Goal: Information Seeking & Learning: Learn about a topic

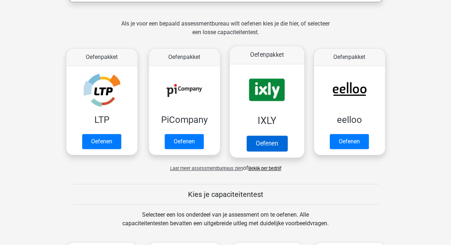
scroll to position [179, 0]
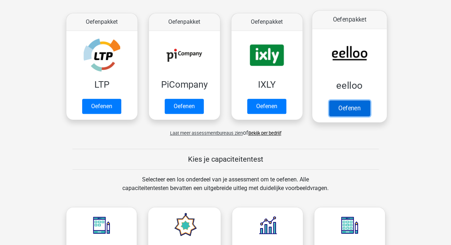
click at [357, 104] on link "Oefenen" at bounding box center [349, 108] width 41 height 16
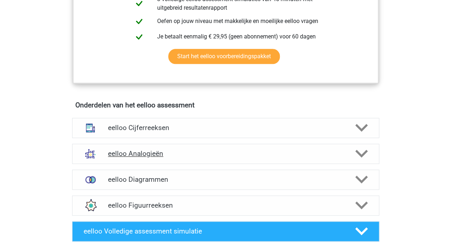
scroll to position [395, 0]
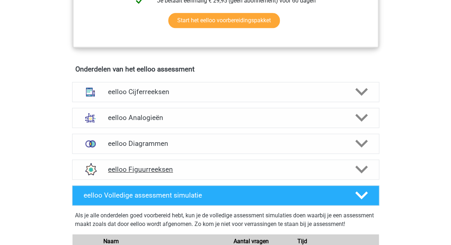
click at [144, 173] on h4 "eelloo Figuurreeksen" at bounding box center [225, 169] width 235 height 8
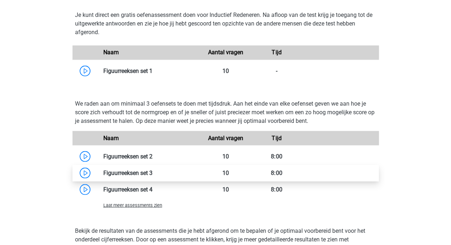
scroll to position [610, 0]
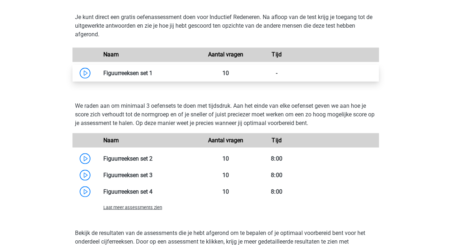
click at [153, 76] on link at bounding box center [153, 72] width 0 height 7
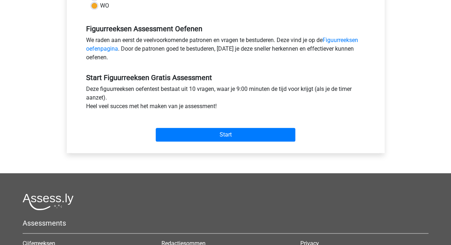
scroll to position [215, 0]
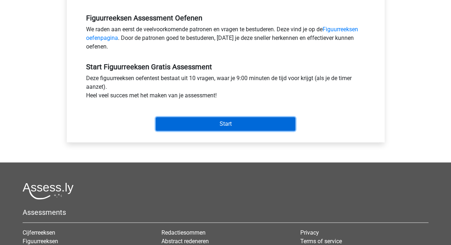
click at [227, 121] on input "Start" at bounding box center [226, 124] width 140 height 14
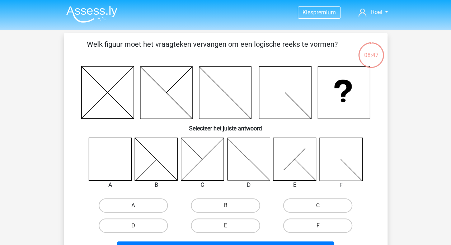
click at [136, 205] on label "A" at bounding box center [133, 205] width 69 height 14
click at [136, 205] on input "A" at bounding box center [135, 207] width 5 height 5
radio input "true"
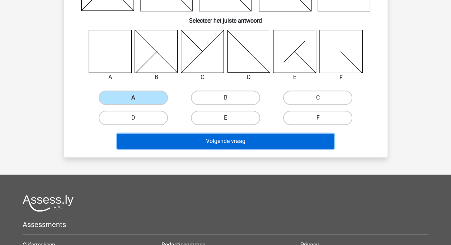
click at [230, 140] on button "Volgende vraag" at bounding box center [225, 141] width 217 height 15
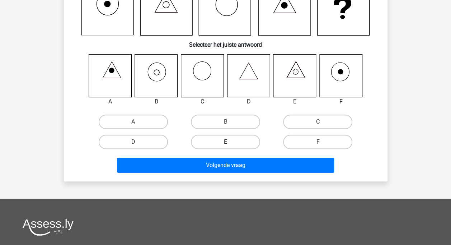
scroll to position [33, 0]
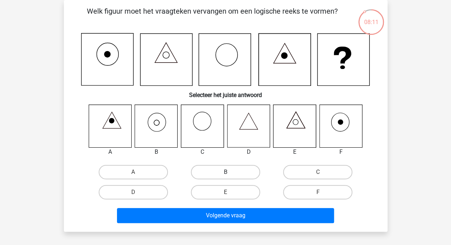
click at [208, 176] on label "B" at bounding box center [225, 172] width 69 height 14
click at [225, 176] on input "B" at bounding box center [227, 174] width 5 height 5
radio input "true"
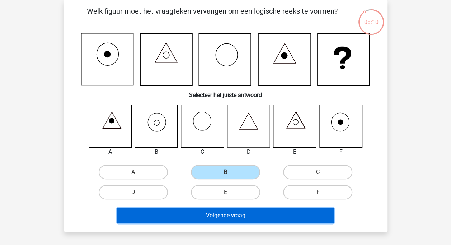
click at [223, 217] on button "Volgende vraag" at bounding box center [225, 215] width 217 height 15
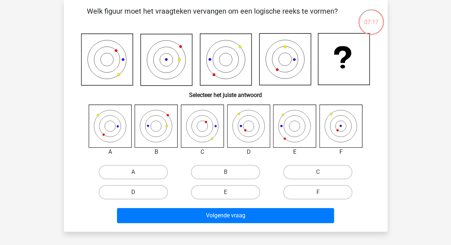
click at [128, 191] on label "D" at bounding box center [133, 192] width 69 height 14
click at [133, 192] on input "D" at bounding box center [135, 194] width 5 height 5
radio input "true"
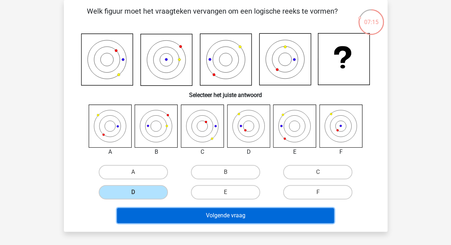
click at [236, 215] on button "Volgende vraag" at bounding box center [225, 215] width 217 height 15
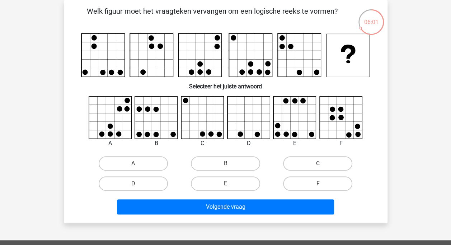
click at [297, 162] on label "C" at bounding box center [317, 163] width 69 height 14
click at [318, 163] on input "C" at bounding box center [320, 165] width 5 height 5
radio input "true"
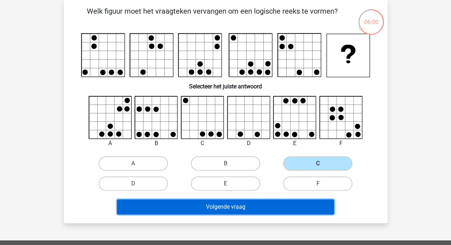
click at [246, 203] on button "Volgende vraag" at bounding box center [225, 206] width 217 height 15
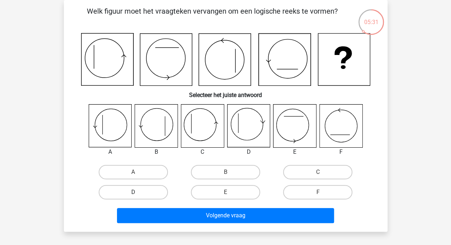
click at [131, 194] on label "D" at bounding box center [133, 192] width 69 height 14
click at [133, 194] on input "D" at bounding box center [135, 194] width 5 height 5
radio input "true"
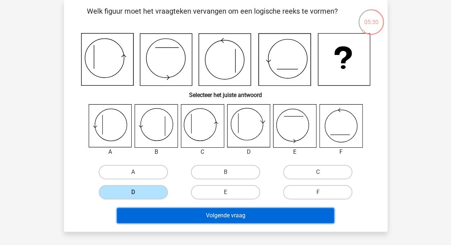
click at [219, 218] on button "Volgende vraag" at bounding box center [225, 215] width 217 height 15
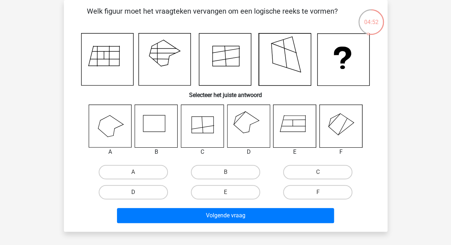
click at [134, 192] on label "D" at bounding box center [133, 192] width 69 height 14
click at [134, 192] on input "D" at bounding box center [135, 194] width 5 height 5
radio input "true"
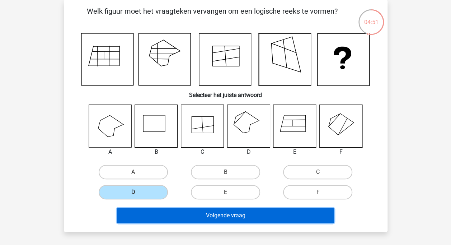
click at [221, 218] on button "Volgende vraag" at bounding box center [225, 215] width 217 height 15
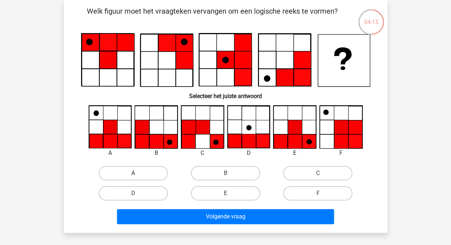
click at [149, 174] on label "A" at bounding box center [133, 173] width 69 height 14
click at [138, 174] on input "A" at bounding box center [135, 175] width 5 height 5
radio input "true"
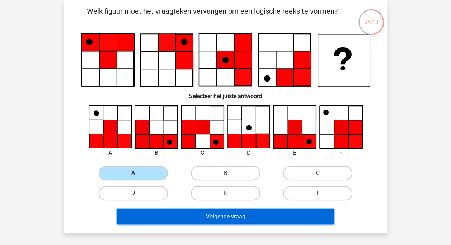
click at [263, 215] on button "Volgende vraag" at bounding box center [225, 216] width 217 height 15
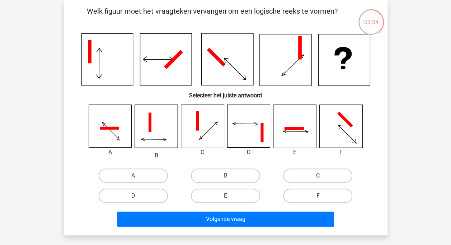
click at [301, 197] on label "F" at bounding box center [317, 195] width 69 height 14
click at [318, 197] on input "F" at bounding box center [320, 198] width 5 height 5
radio input "true"
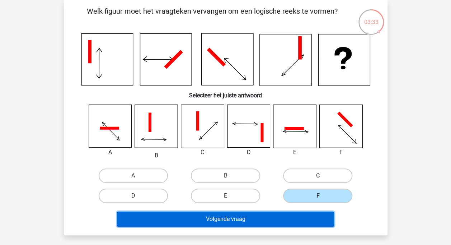
click at [284, 218] on button "Volgende vraag" at bounding box center [225, 218] width 217 height 15
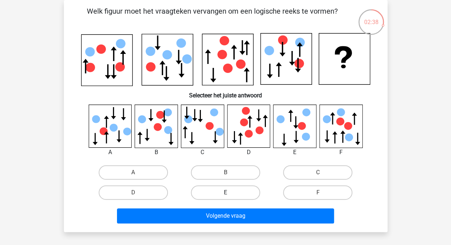
click at [223, 191] on label "E" at bounding box center [225, 192] width 69 height 14
click at [225, 192] on input "E" at bounding box center [227, 194] width 5 height 5
radio input "true"
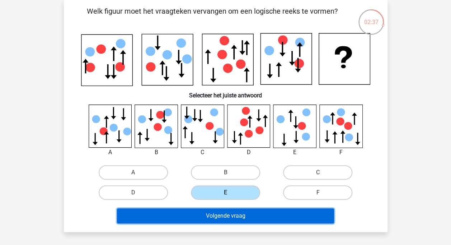
click at [218, 213] on button "Volgende vraag" at bounding box center [225, 215] width 217 height 15
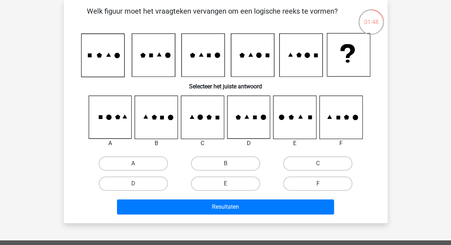
click at [228, 165] on input "B" at bounding box center [227, 165] width 5 height 5
radio input "true"
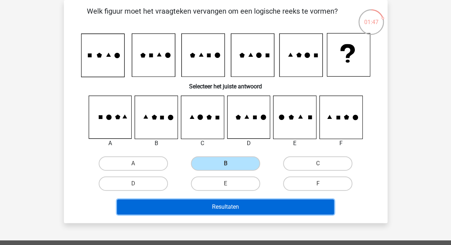
click at [223, 209] on button "Resultaten" at bounding box center [225, 206] width 217 height 15
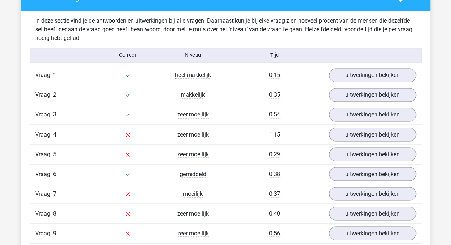
scroll to position [574, 0]
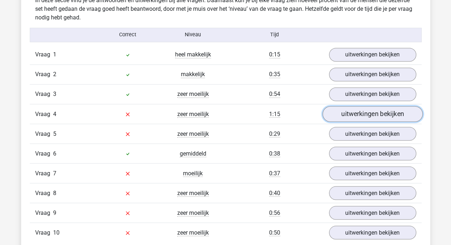
click at [359, 114] on link "uitwerkingen bekijken" at bounding box center [372, 114] width 100 height 16
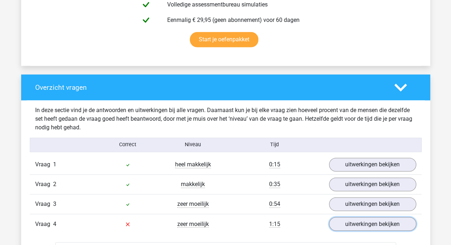
scroll to position [502, 0]
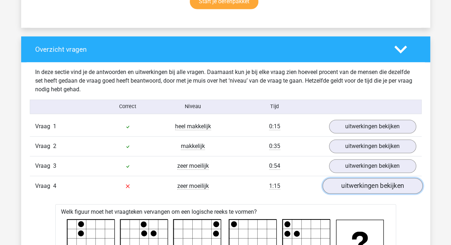
click at [380, 182] on link "uitwerkingen bekijken" at bounding box center [372, 186] width 100 height 16
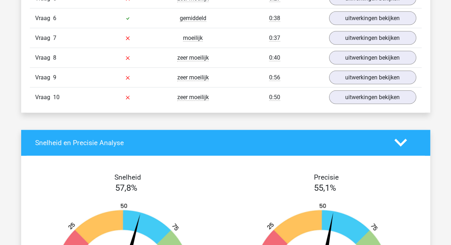
scroll to position [754, 0]
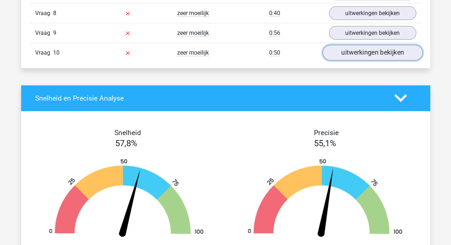
click at [368, 54] on link "uitwerkingen bekijken" at bounding box center [372, 53] width 100 height 16
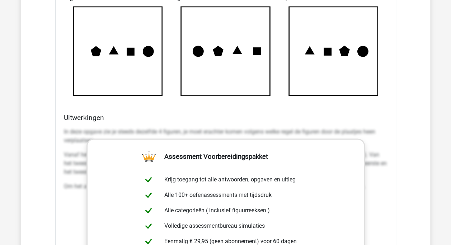
scroll to position [1005, 0]
